Goal: Contribute content: Add original content to the website for others to see

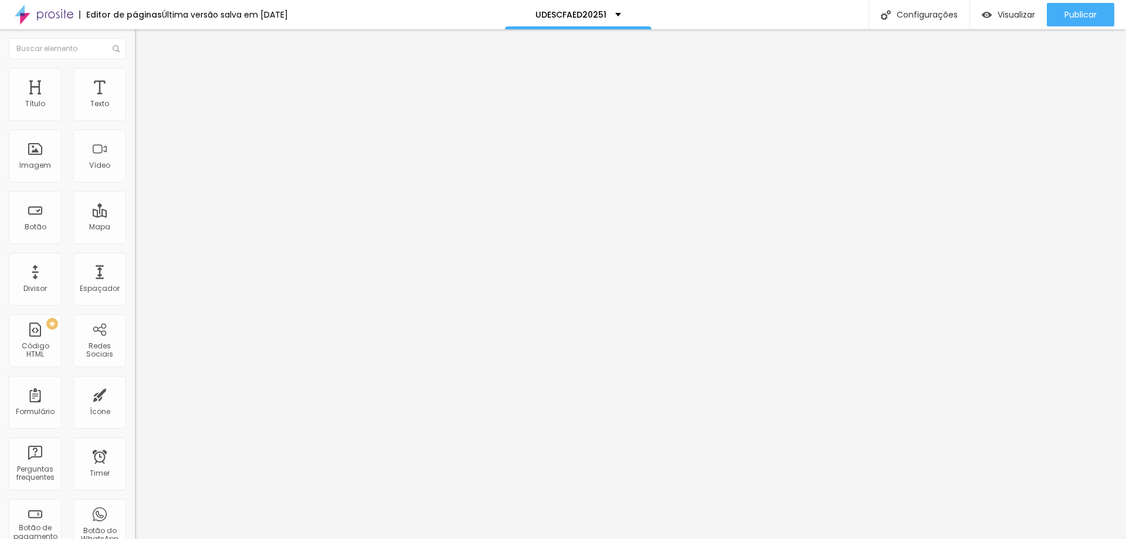
click at [135, 80] on li "Avançado" at bounding box center [202, 86] width 135 height 12
click at [135, 338] on div at bounding box center [202, 338] width 135 height 0
click at [135, 345] on div at bounding box center [202, 345] width 135 height 0
click at [135, 352] on div at bounding box center [202, 352] width 135 height 0
click at [1082, 17] on span "Publicar" at bounding box center [1080, 14] width 32 height 9
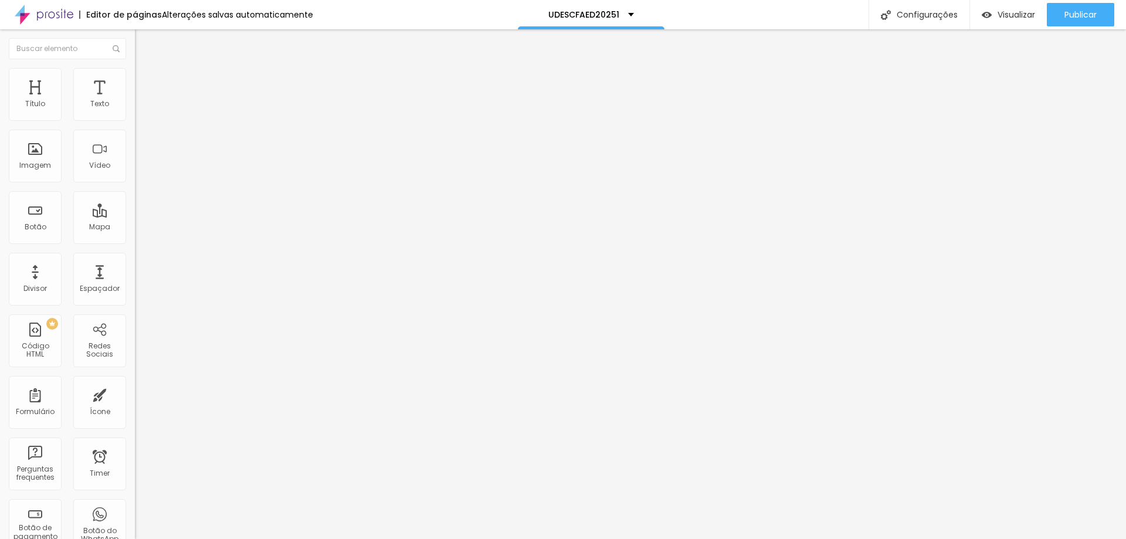
click at [135, 80] on img at bounding box center [140, 85] width 11 height 11
click at [135, 338] on div at bounding box center [202, 338] width 135 height 0
drag, startPoint x: 117, startPoint y: 258, endPoint x: 117, endPoint y: 276, distance: 17.6
click at [135, 345] on div at bounding box center [202, 345] width 135 height 0
click at [135, 345] on li "Desktop" at bounding box center [202, 348] width 135 height 7
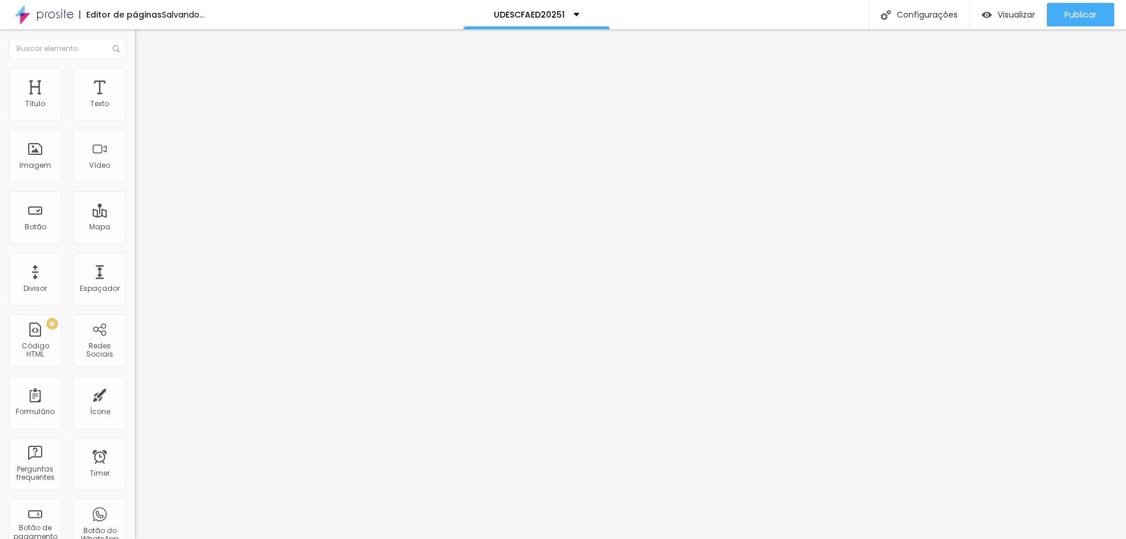
click at [135, 352] on div at bounding box center [202, 352] width 135 height 0
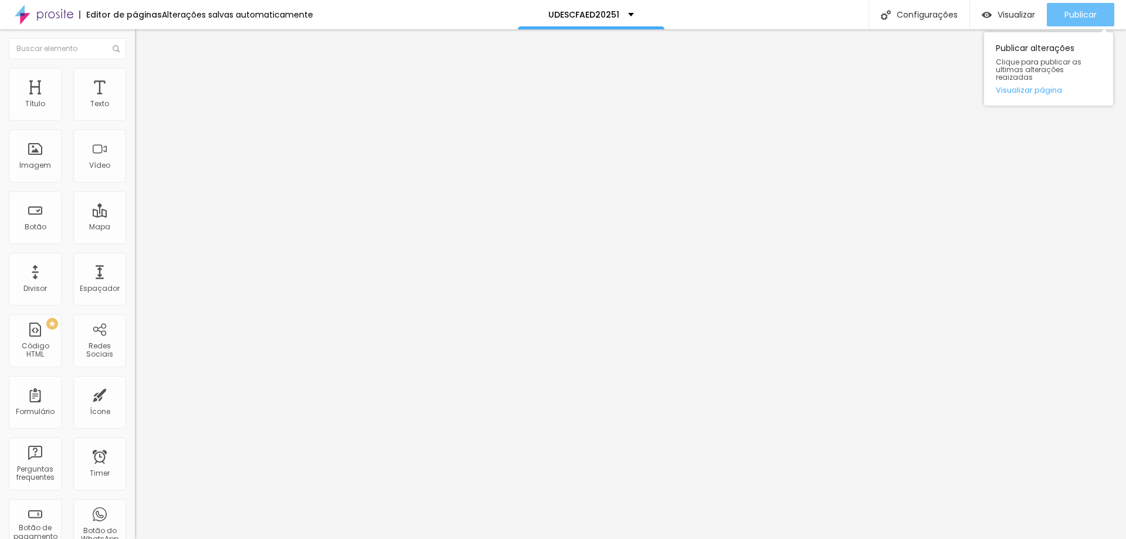
click at [1086, 13] on span "Publicar" at bounding box center [1080, 14] width 32 height 9
